Goal: Check status: Check status

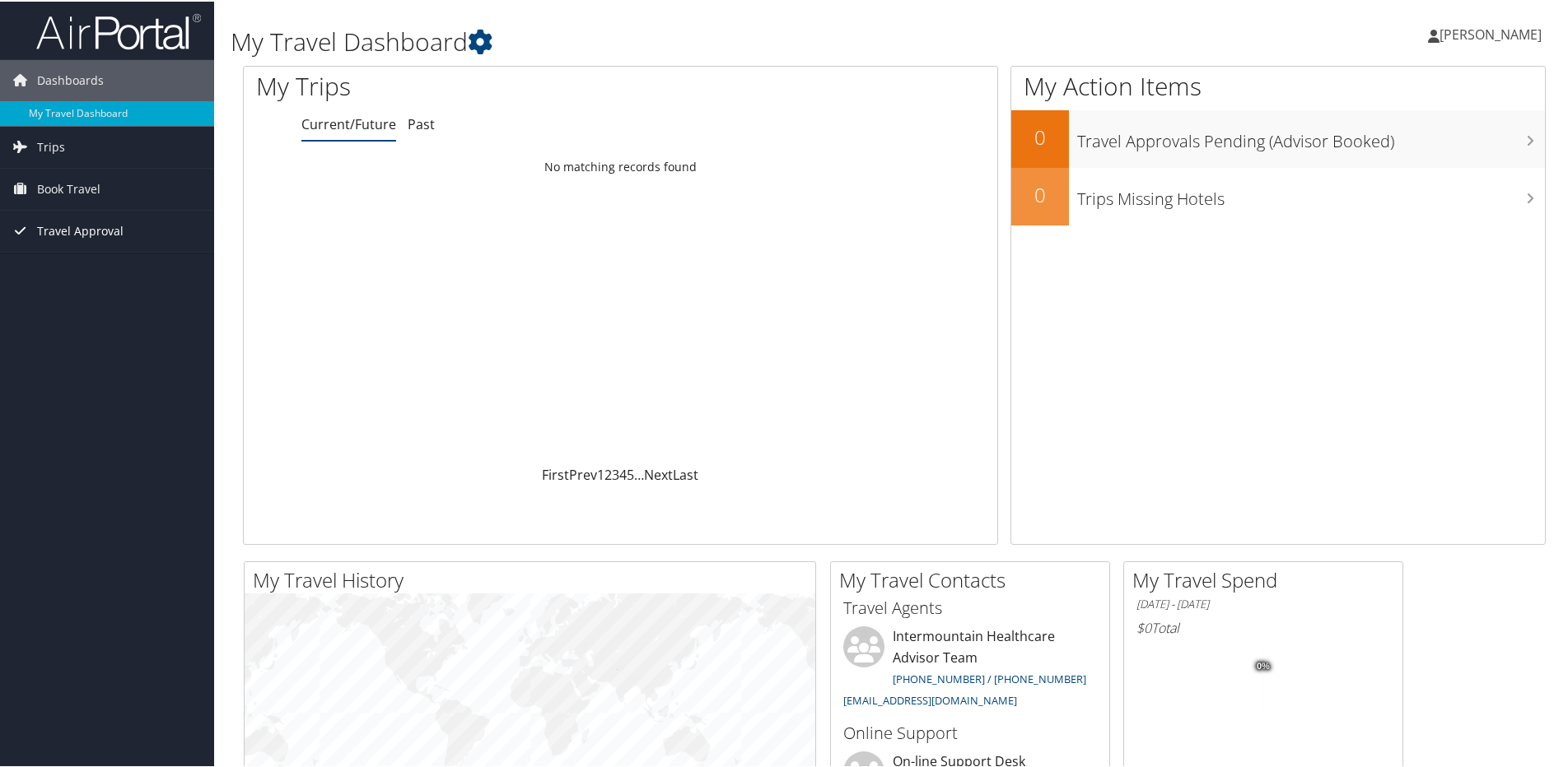
click at [66, 230] on span "Travel Approval" at bounding box center [80, 230] width 86 height 41
click at [66, 257] on link "Pending Trip Approvals" at bounding box center [107, 263] width 214 height 25
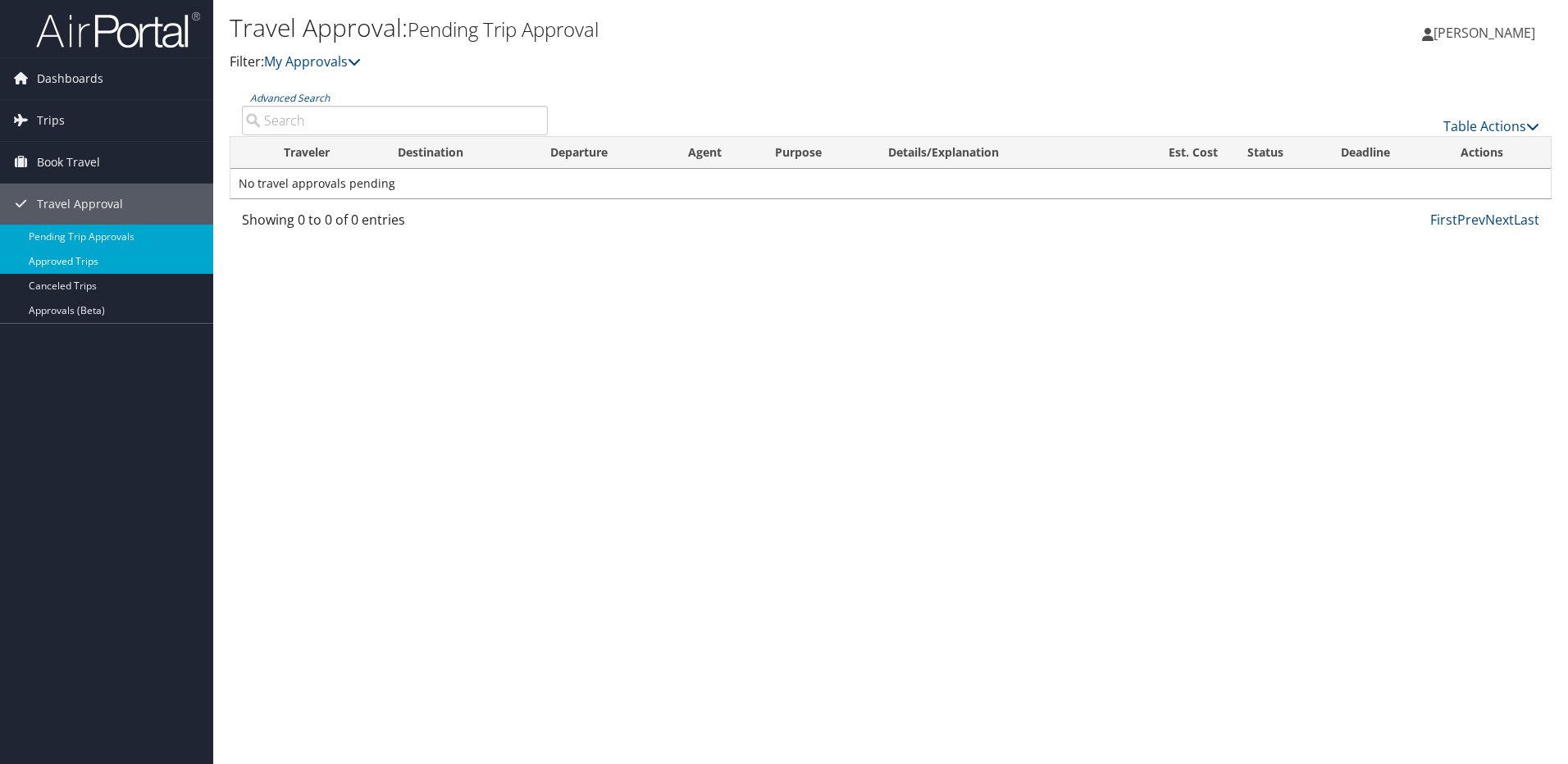
click at [85, 259] on link "Approved Trips" at bounding box center [106, 262] width 213 height 25
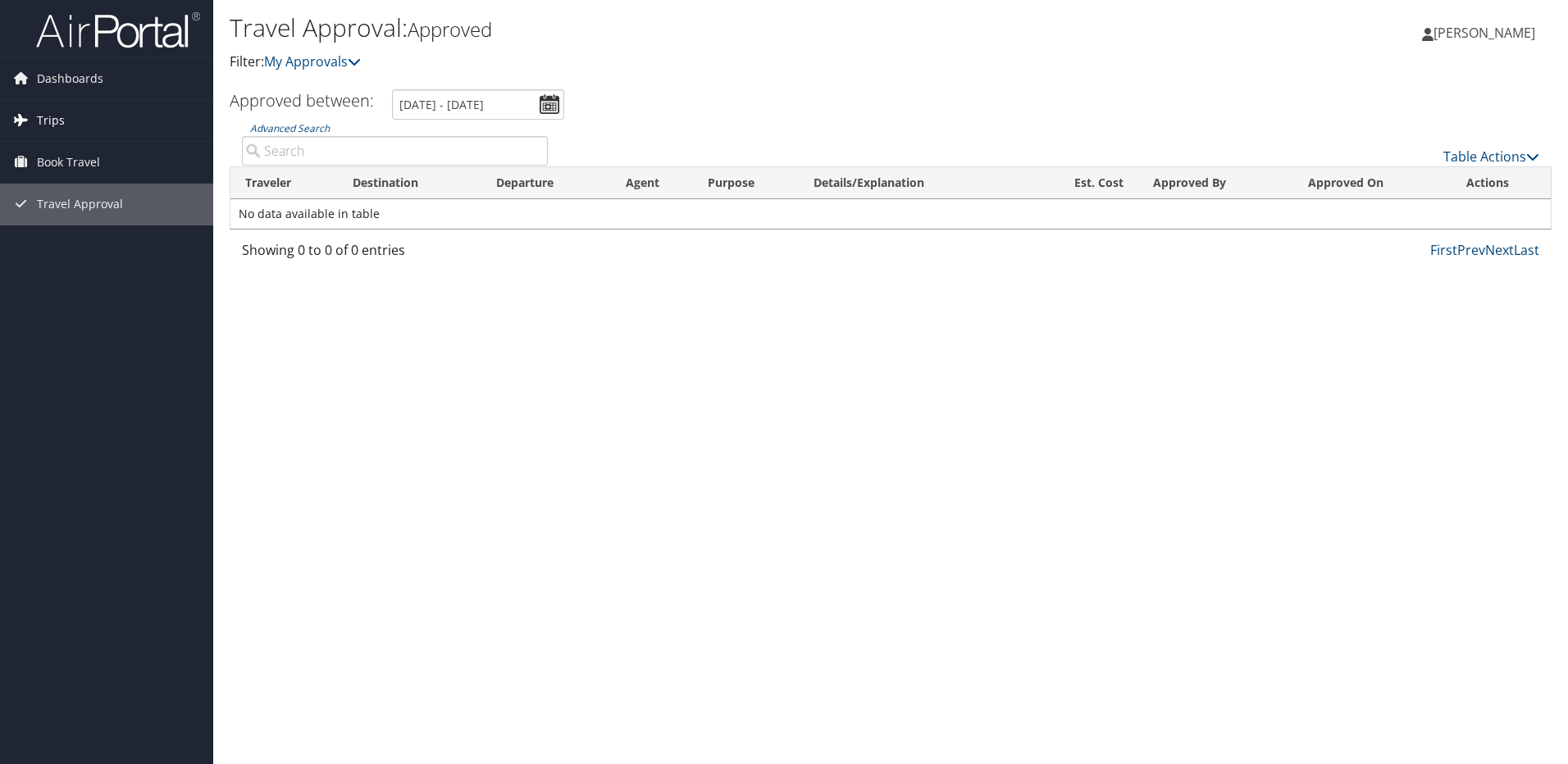
click at [47, 120] on span "Trips" at bounding box center [51, 121] width 28 height 41
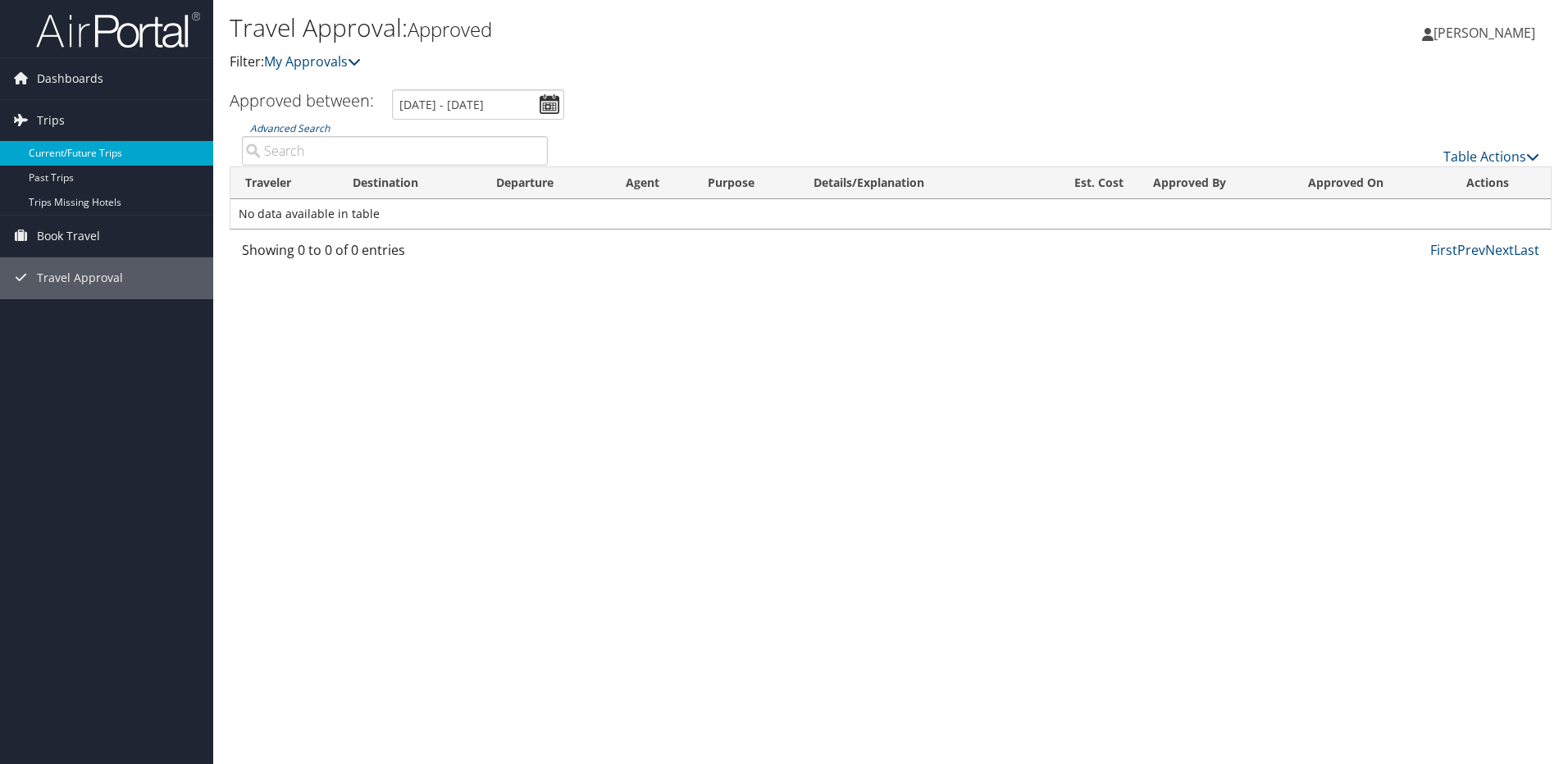
click at [96, 144] on link "Current/Future Trips" at bounding box center [106, 153] width 213 height 25
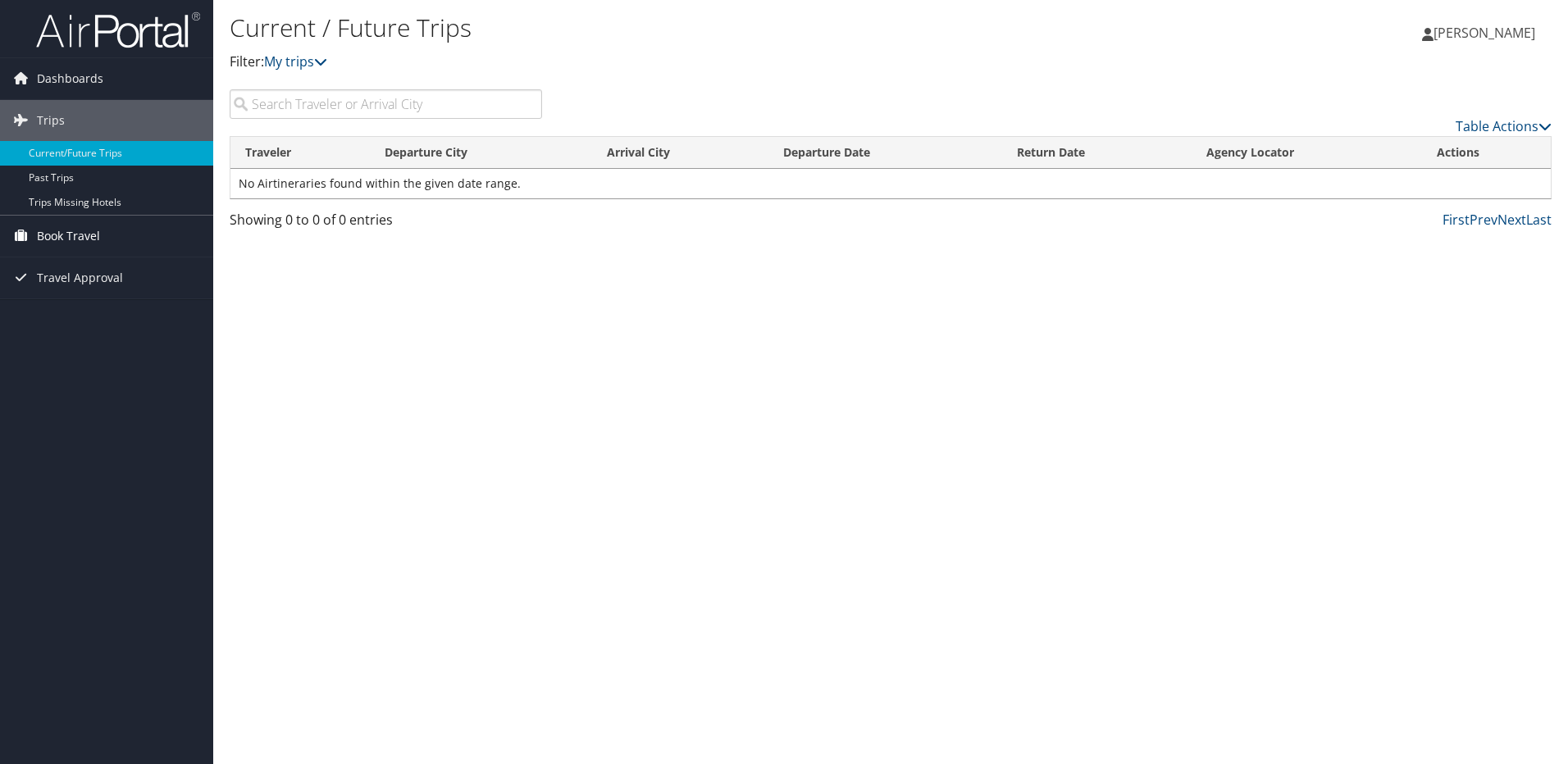
click at [39, 244] on span "Book Travel" at bounding box center [69, 237] width 63 height 41
click at [62, 348] on span "Travel Approval" at bounding box center [80, 352] width 86 height 41
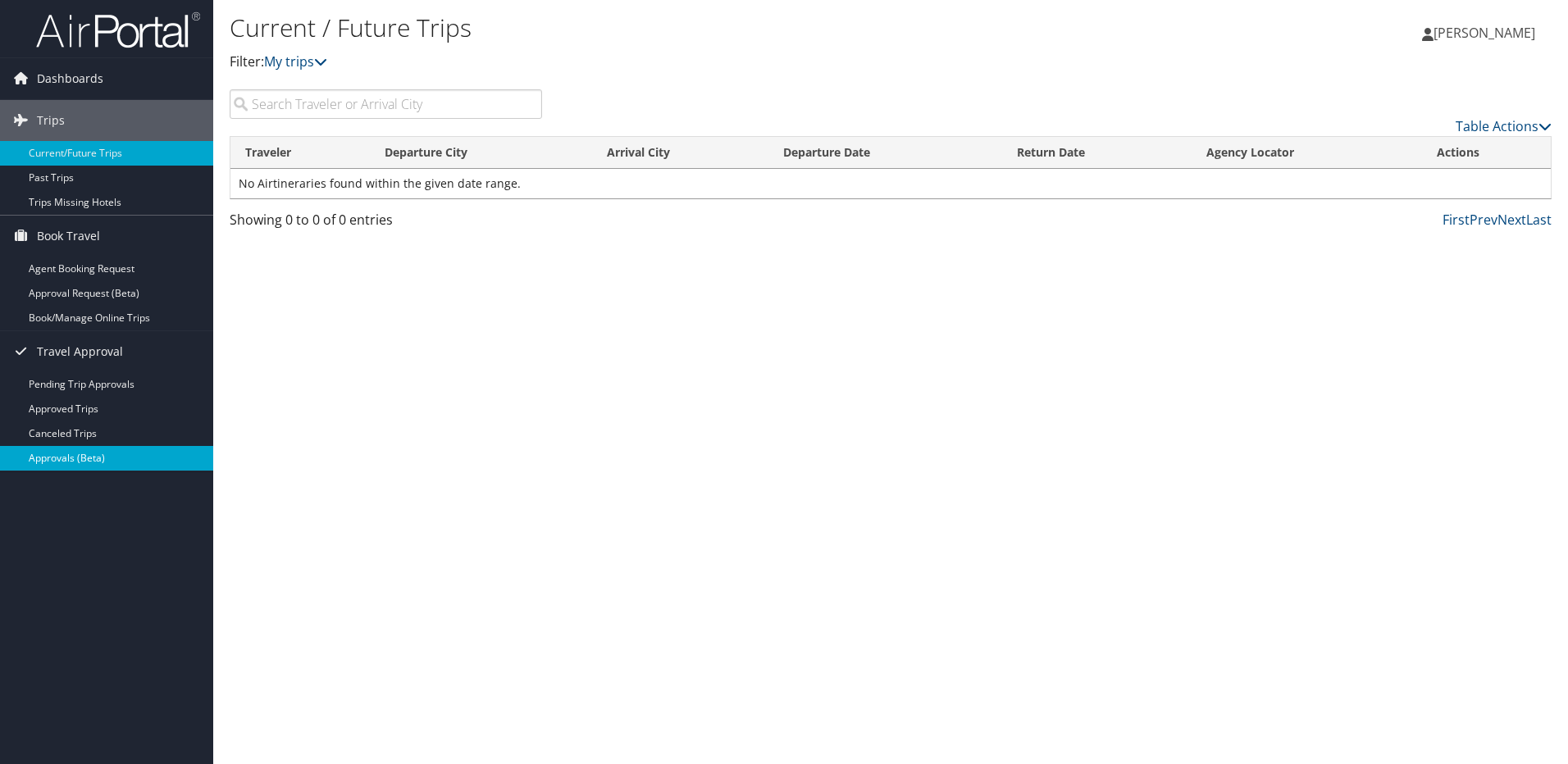
click at [58, 451] on link "Approvals (Beta)" at bounding box center [106, 458] width 213 height 25
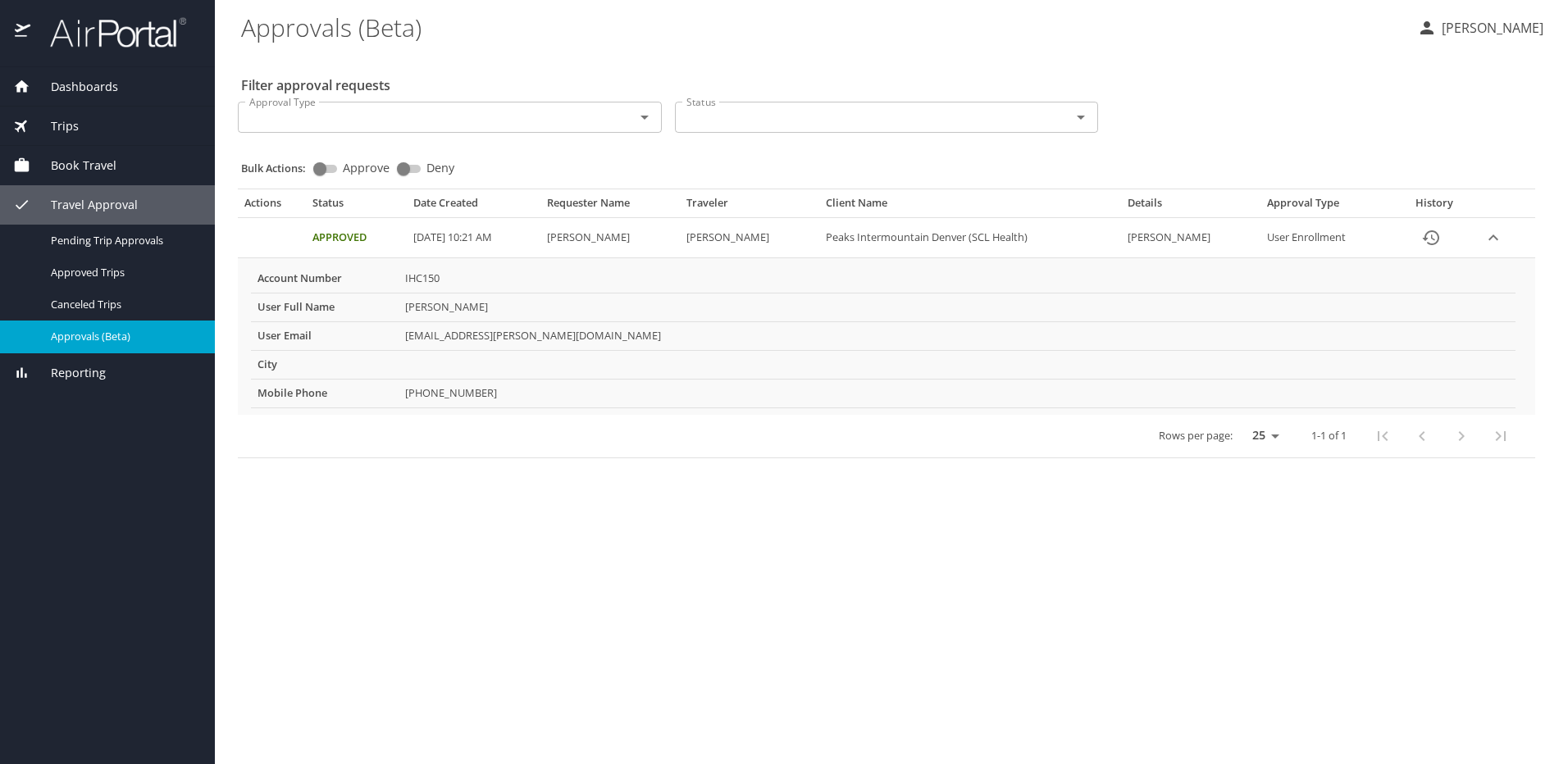
click at [81, 162] on span "Book Travel" at bounding box center [73, 165] width 86 height 18
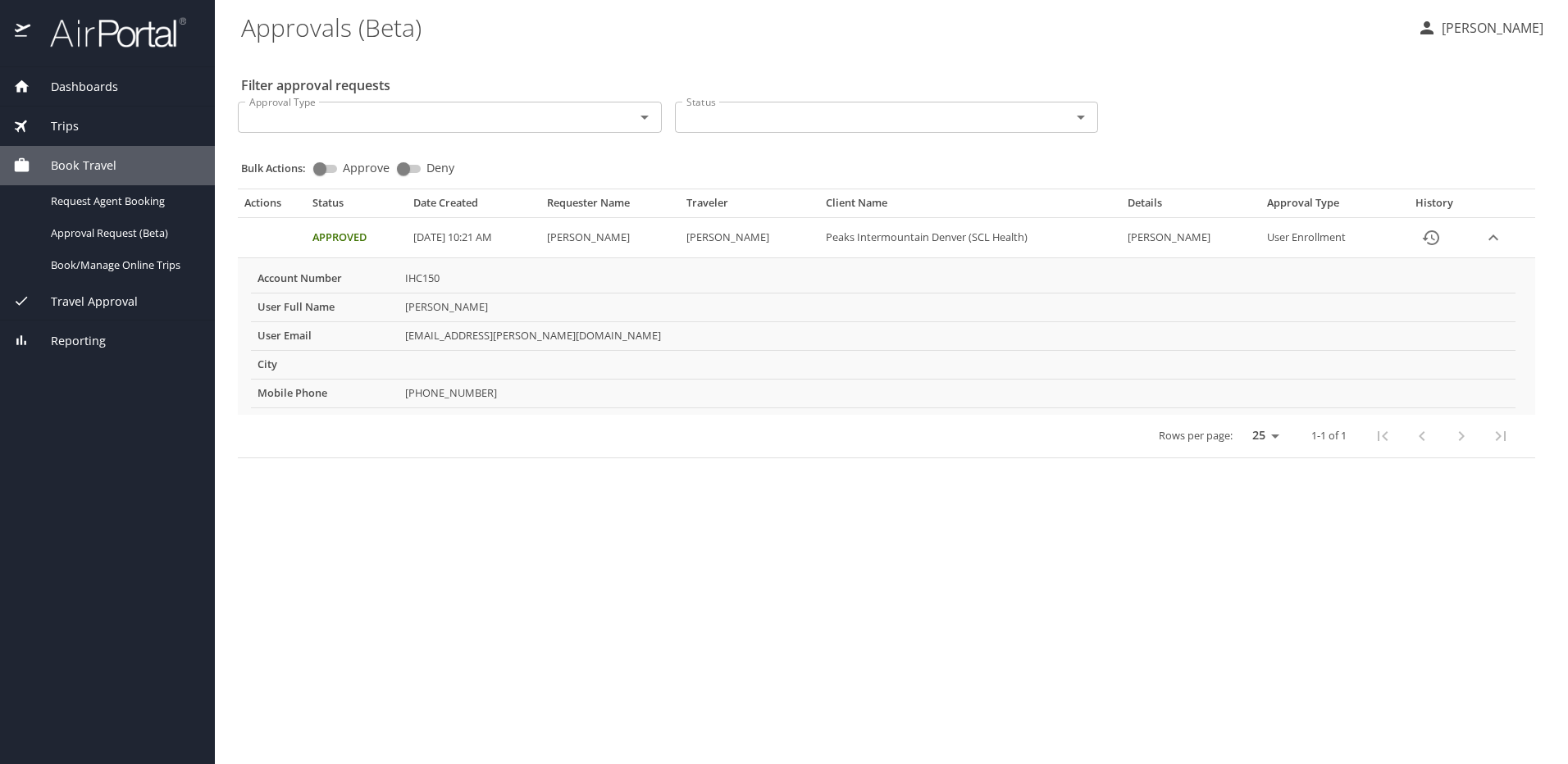
click at [839, 240] on Health\) "Peaks Intermountain Denver (SCL Health)" at bounding box center [970, 238] width 302 height 40
click at [795, 244] on td "[PERSON_NAME]" at bounding box center [749, 238] width 140 height 40
click at [472, 244] on AM "07/14/2025, 10:21 AM" at bounding box center [473, 238] width 134 height 40
click at [81, 129] on div "Trips" at bounding box center [107, 126] width 189 height 18
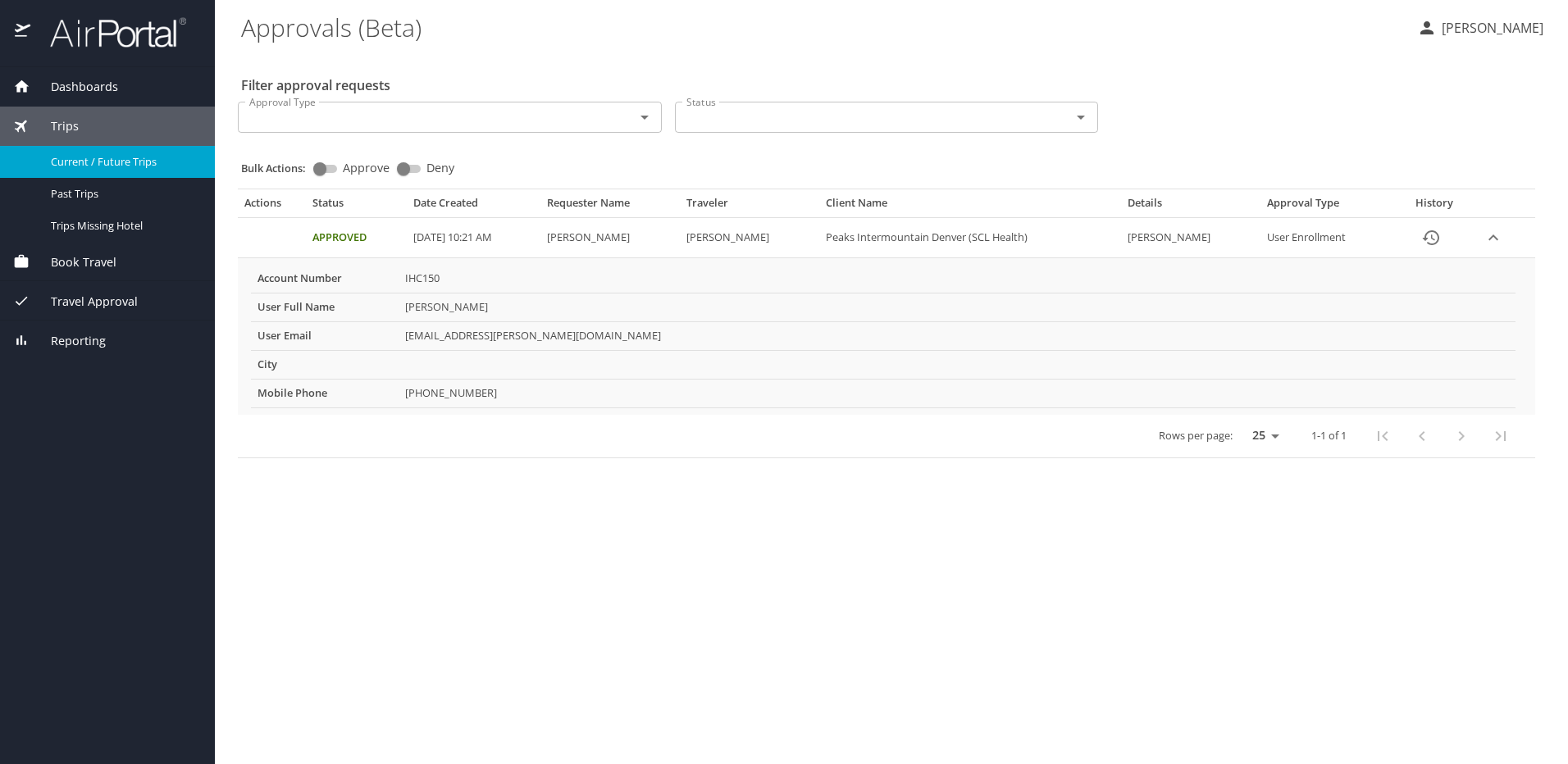
click at [87, 160] on span "Current / Future Trips" at bounding box center [123, 162] width 144 height 15
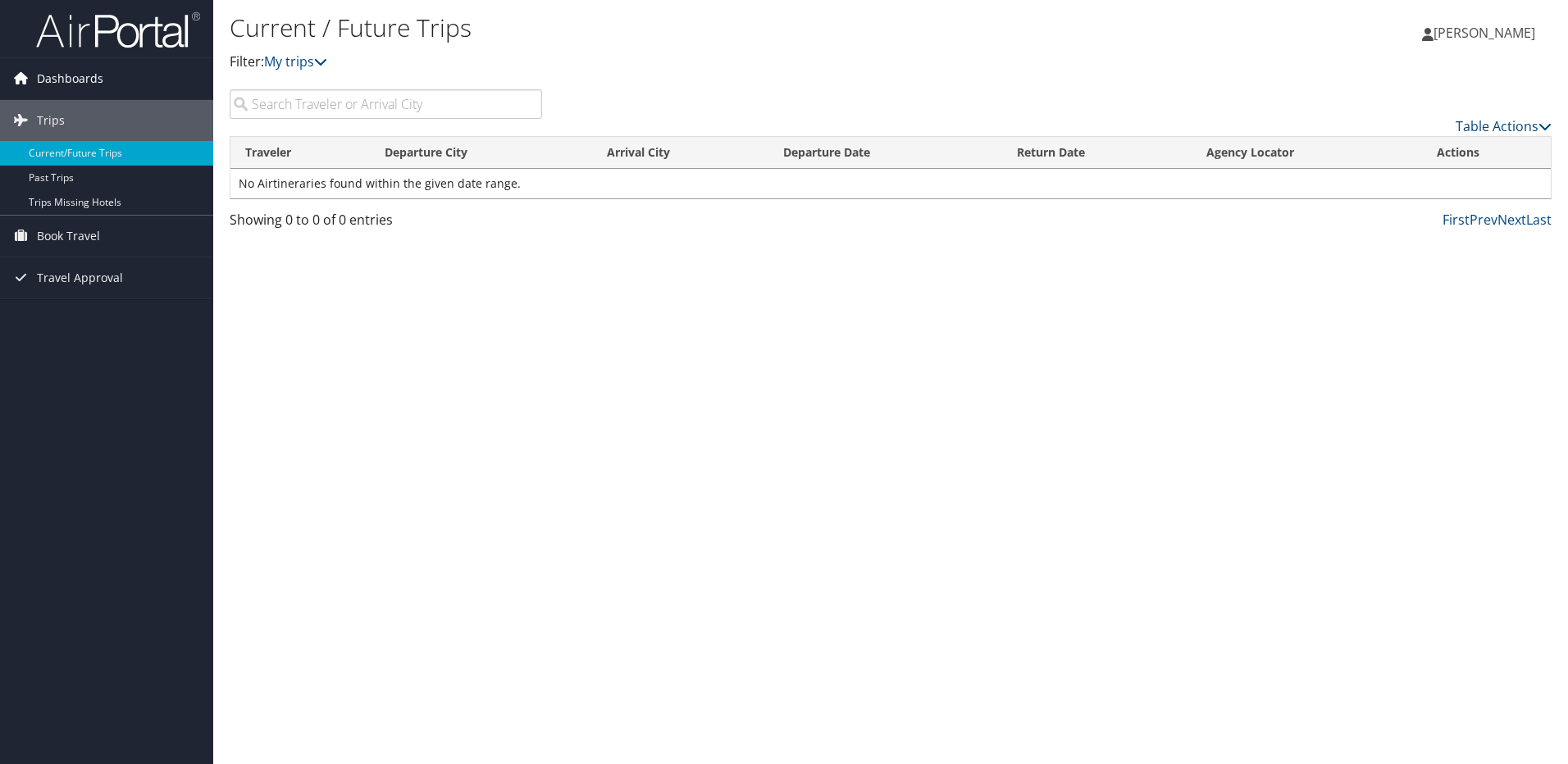
click at [74, 85] on span "Dashboards" at bounding box center [69, 79] width 66 height 41
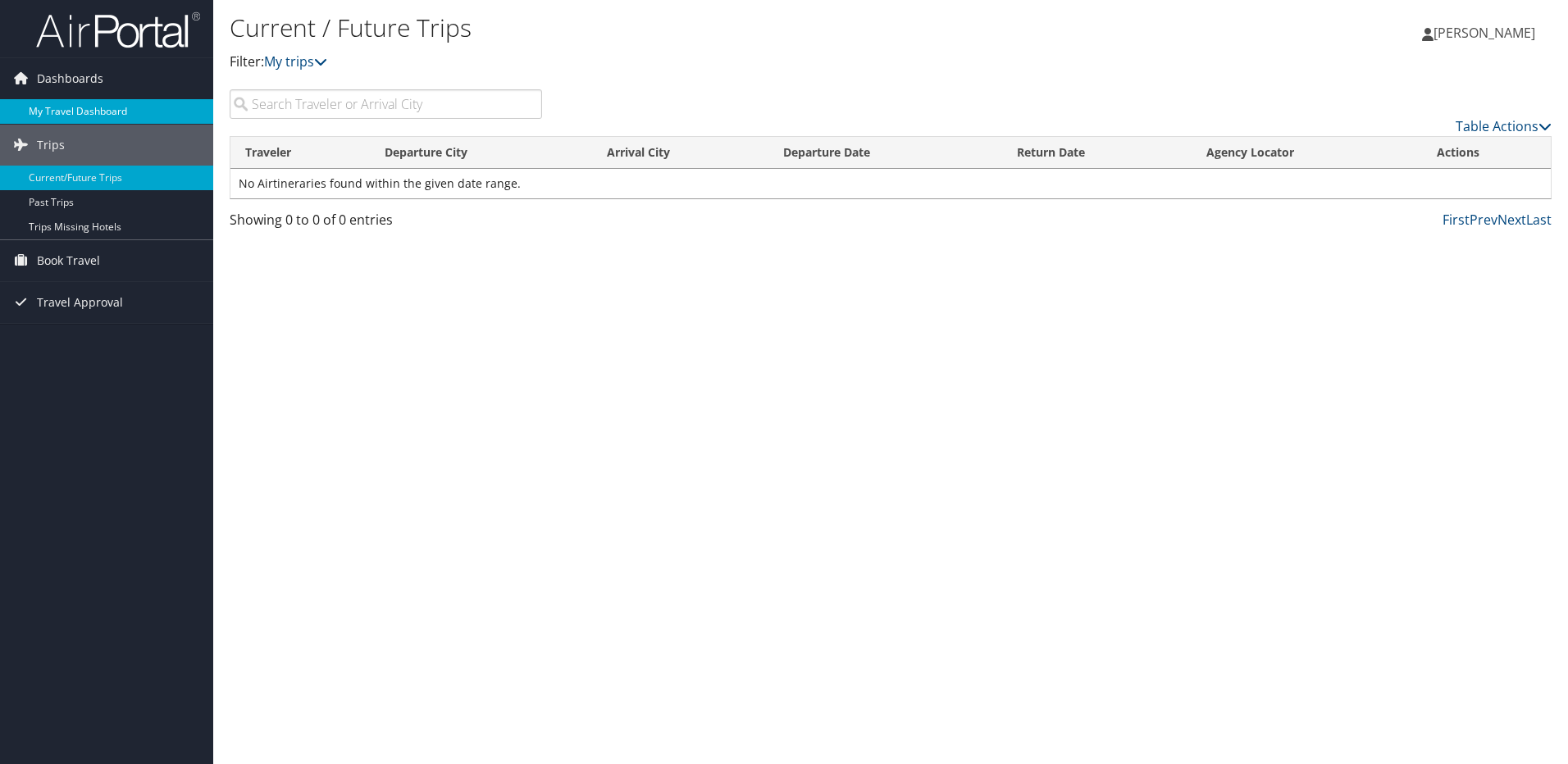
click at [74, 109] on link "My Travel Dashboard" at bounding box center [106, 111] width 213 height 25
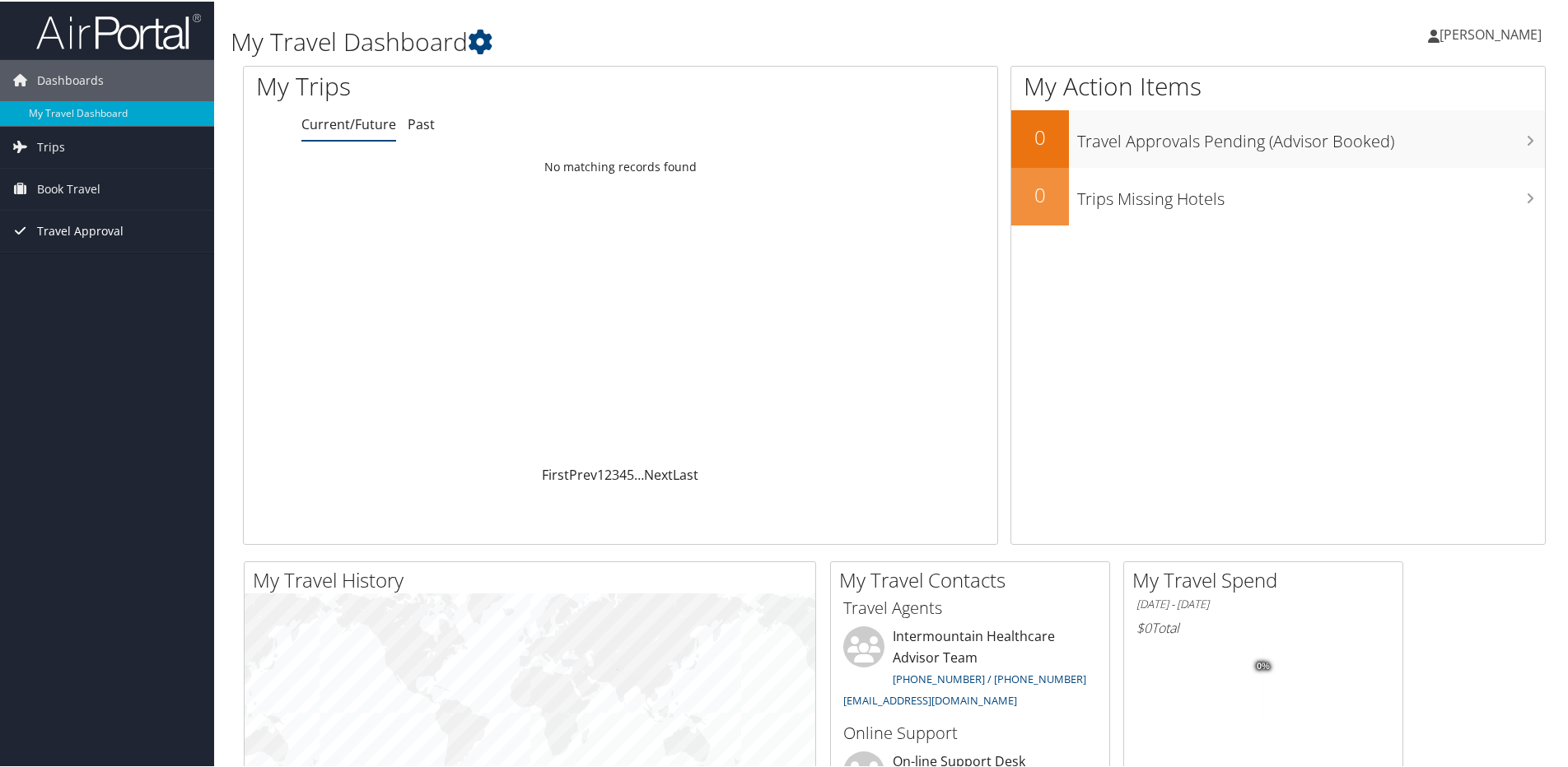
click at [70, 229] on span "Travel Approval" at bounding box center [80, 230] width 86 height 41
